Goal: Task Accomplishment & Management: Use online tool/utility

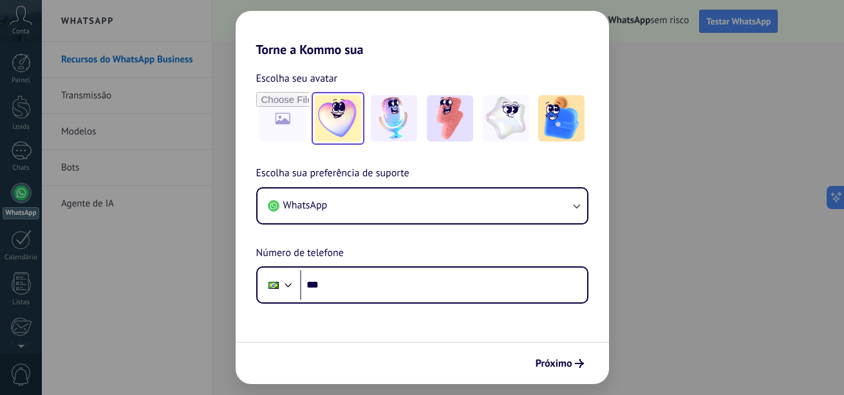
click at [332, 127] on img at bounding box center [338, 118] width 46 height 46
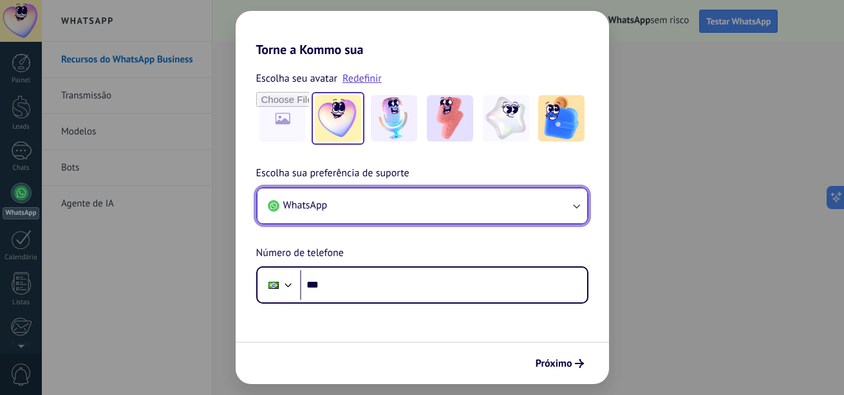
click at [361, 204] on button "WhatsApp" at bounding box center [423, 206] width 330 height 35
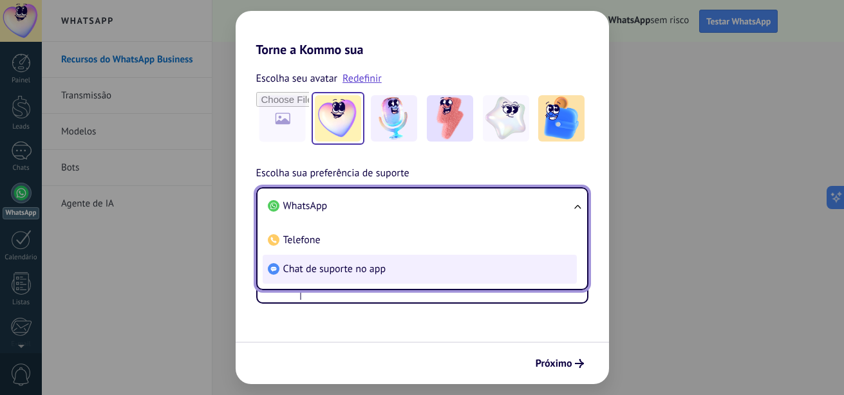
click at [343, 265] on span "Chat de suporte no app" at bounding box center [334, 269] width 103 height 13
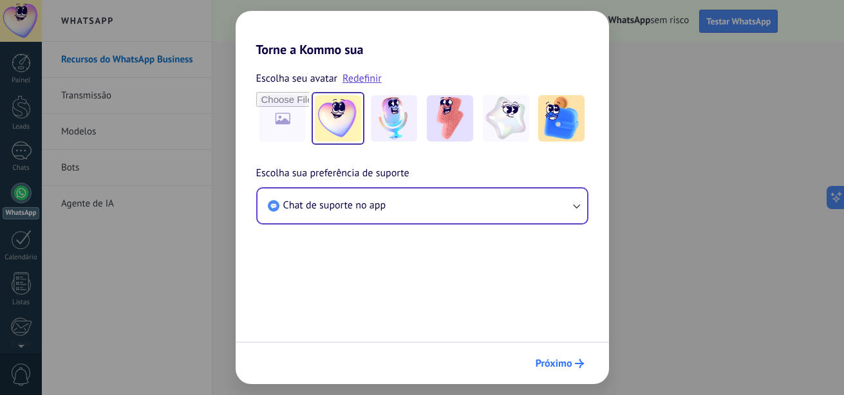
click at [566, 360] on span "Próximo" at bounding box center [554, 363] width 37 height 9
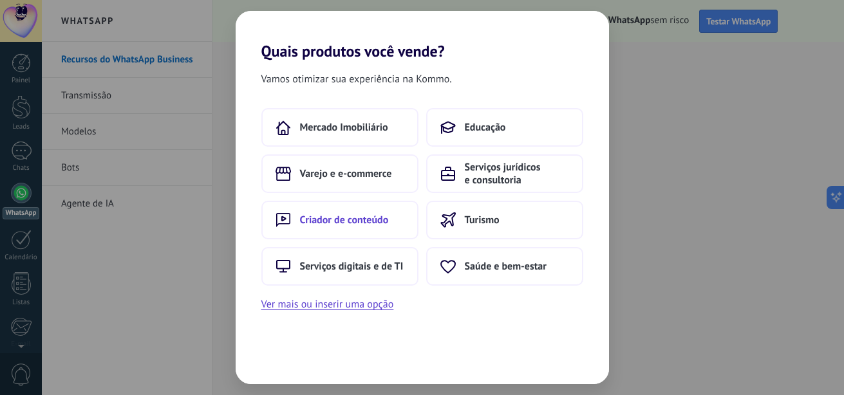
click at [379, 223] on span "Criador de conteúdo" at bounding box center [344, 220] width 89 height 13
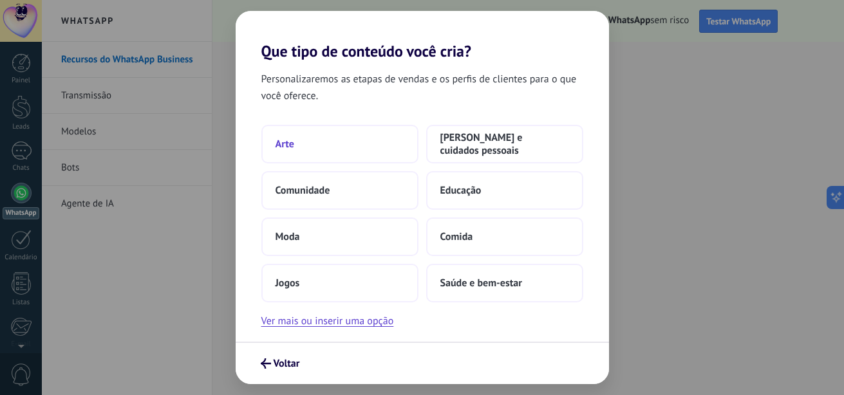
click at [328, 153] on button "Arte" at bounding box center [339, 144] width 157 height 39
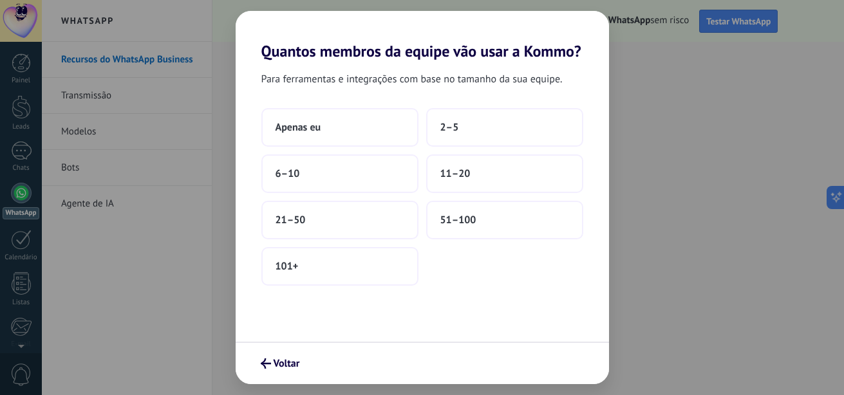
click at [328, 153] on div "Apenas eu 2–5 6–10 11–20 21–50 51–100 101+" at bounding box center [422, 197] width 322 height 178
click at [479, 220] on button "51–100" at bounding box center [504, 220] width 157 height 39
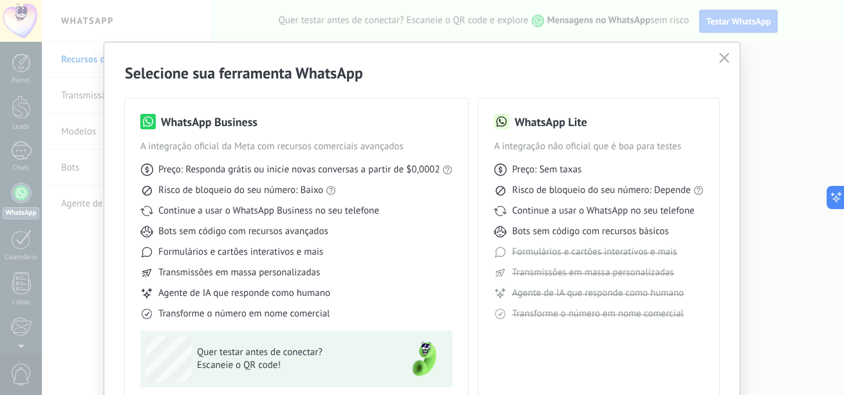
click at [716, 57] on button "button" at bounding box center [724, 59] width 17 height 18
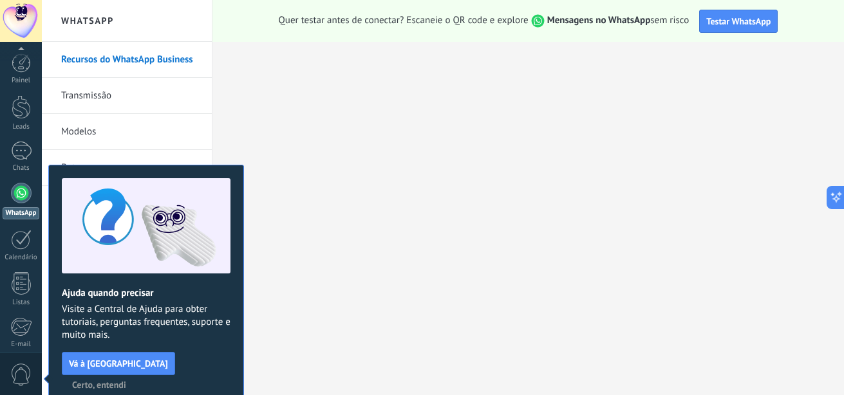
scroll to position [140, 0]
